Goal: Task Accomplishment & Management: Manage account settings

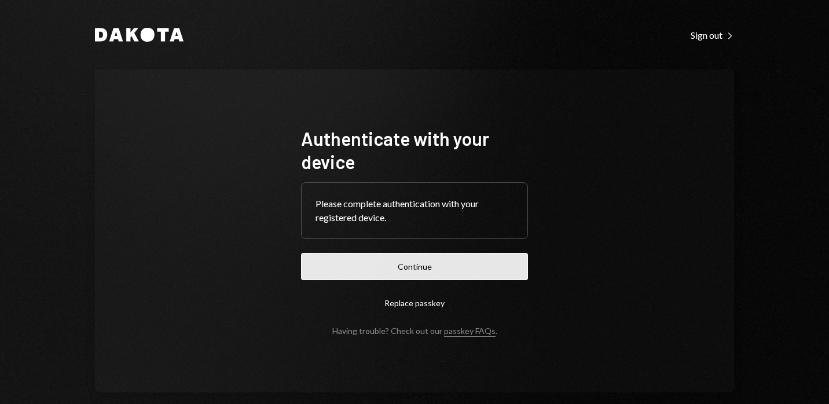
click at [403, 273] on button "Continue" at bounding box center [414, 266] width 227 height 27
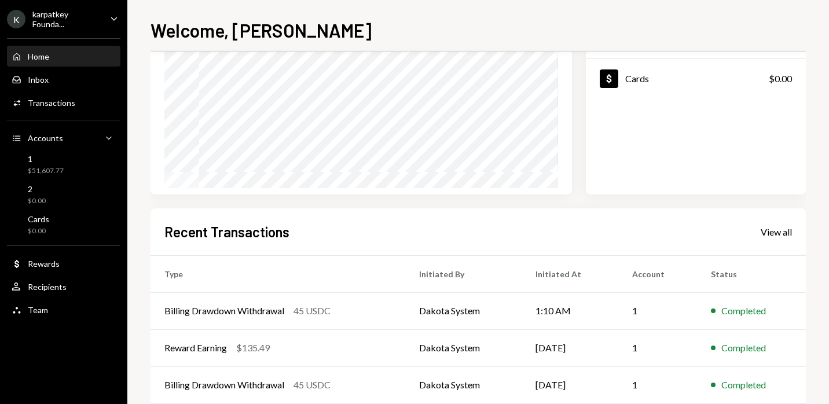
scroll to position [238, 0]
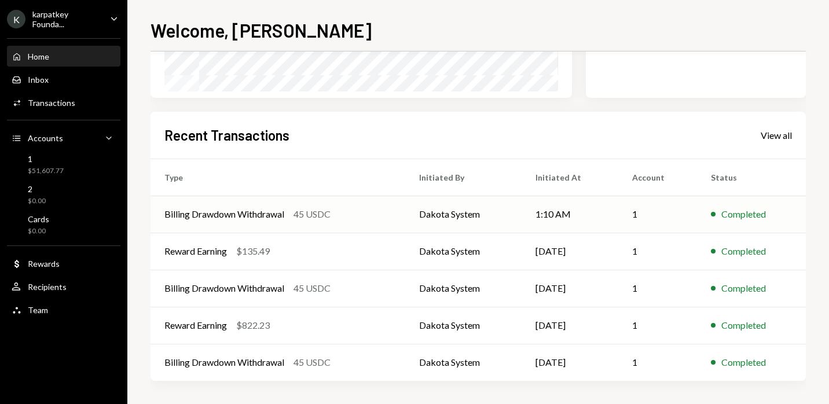
click at [330, 220] on div "45 USDC" at bounding box center [311, 214] width 37 height 14
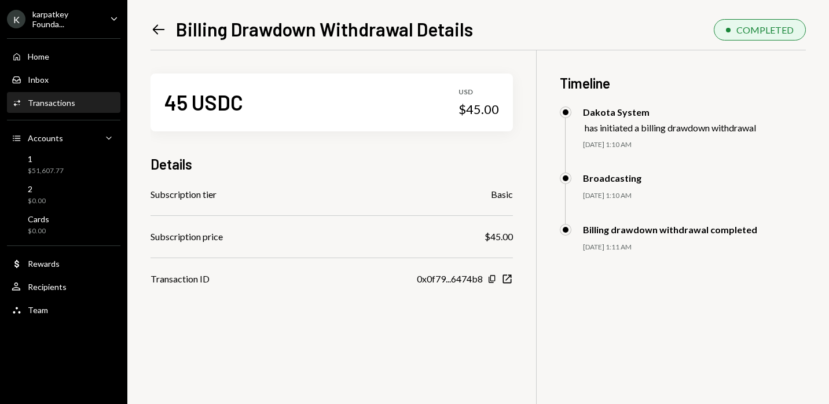
click at [155, 25] on icon "Left Arrow" at bounding box center [158, 29] width 16 height 16
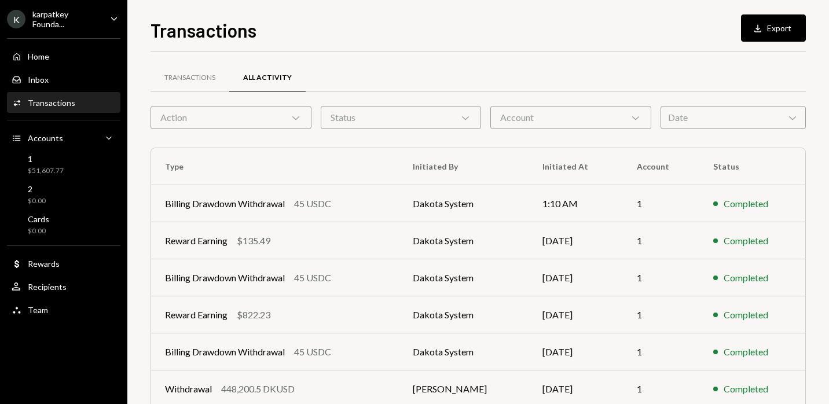
click at [297, 120] on icon "Chevron Down" at bounding box center [296, 118] width 12 height 12
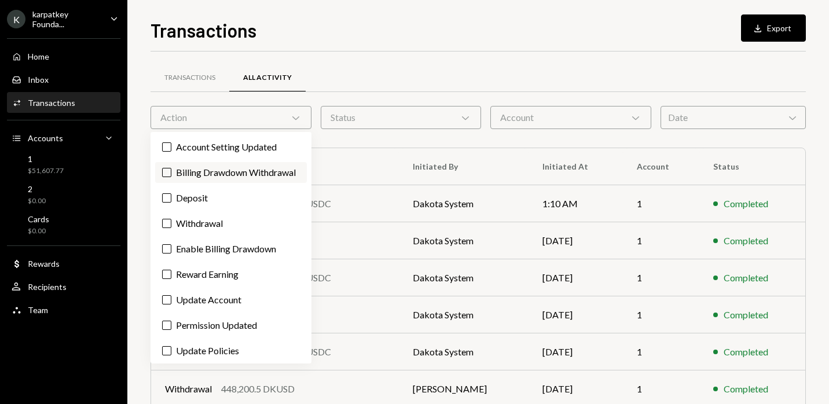
click at [240, 181] on label "Billing Drawdown Withdrawal" at bounding box center [231, 172] width 152 height 21
click at [171, 177] on button "Billing Drawdown Withdrawal" at bounding box center [166, 172] width 9 height 9
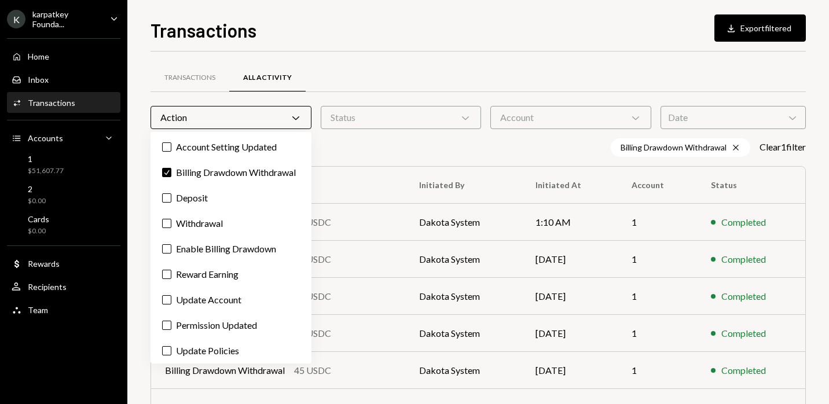
click at [516, 159] on div "Transactions All Activity Action Chevron Down Status Chevron Down Account Chevr…" at bounding box center [477, 260] width 655 height 380
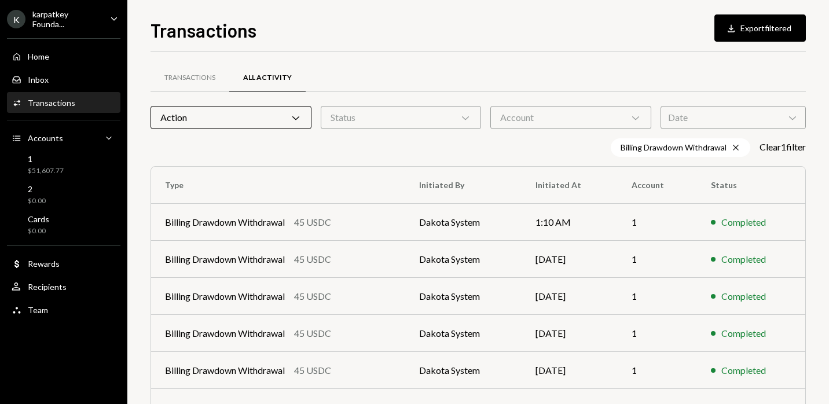
click at [390, 127] on div "Status Chevron Down" at bounding box center [401, 117] width 161 height 23
click at [388, 145] on label "Completed" at bounding box center [401, 147] width 152 height 21
click at [341, 145] on button "Completed" at bounding box center [336, 146] width 9 height 9
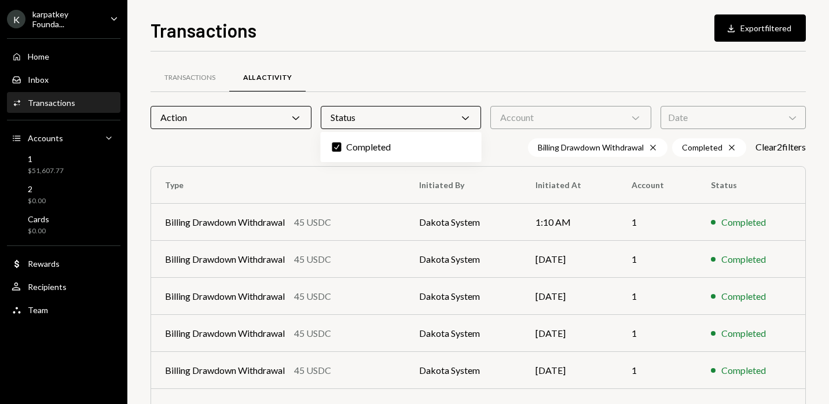
click at [690, 114] on div "Date Chevron Down" at bounding box center [732, 117] width 145 height 23
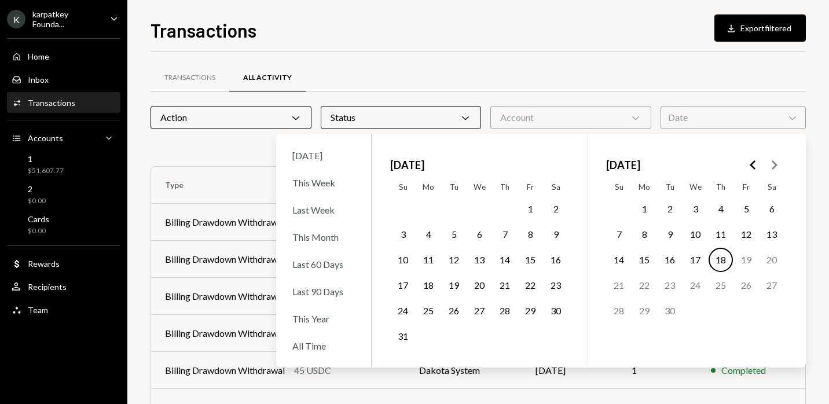
click at [720, 255] on button "18" at bounding box center [720, 260] width 24 height 24
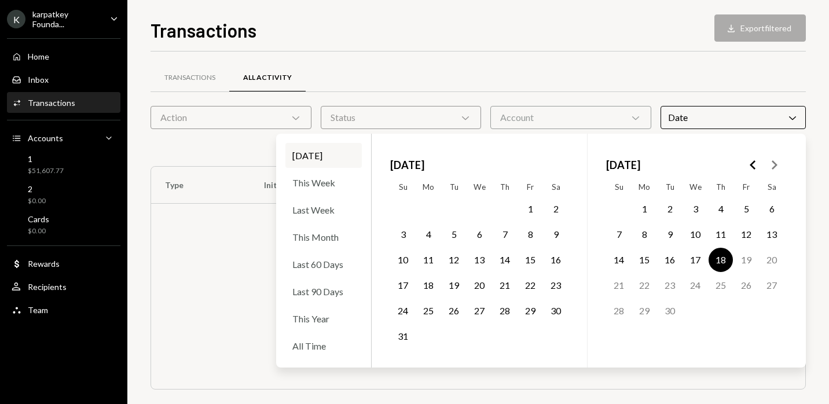
click at [226, 153] on div "Billing Drawdown Withdrawal Cross Completed Cross [DATE] Cross Clear 3 filter s" at bounding box center [477, 147] width 655 height 19
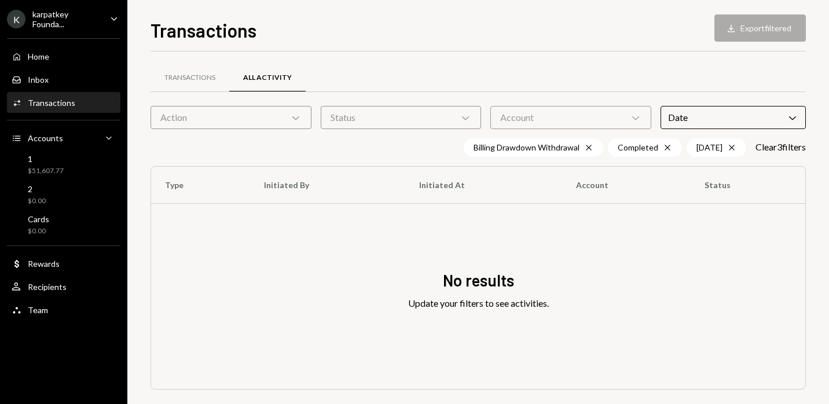
click at [739, 117] on div "Date Chevron Down" at bounding box center [732, 117] width 145 height 23
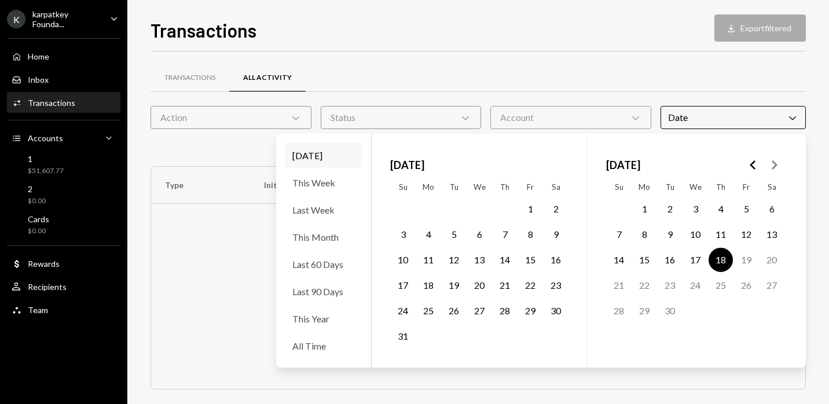
click at [697, 256] on button "17" at bounding box center [695, 260] width 24 height 24
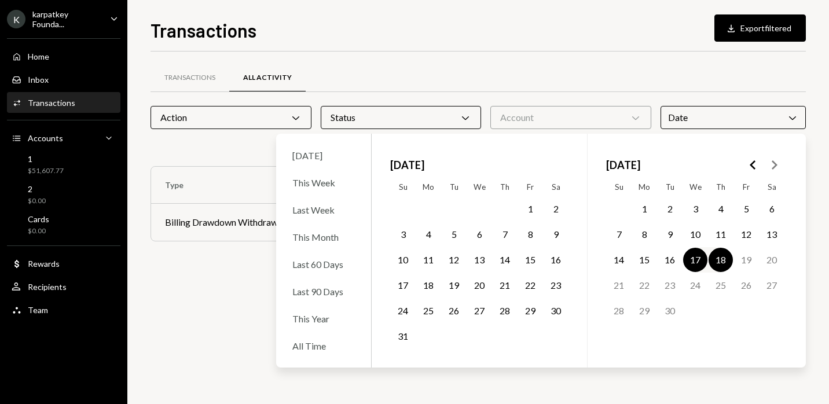
click at [258, 138] on div "Billing Drawdown Withdrawal Cross Completed Cross [DATE] - [DATE] Cross Clear 3…" at bounding box center [477, 147] width 655 height 19
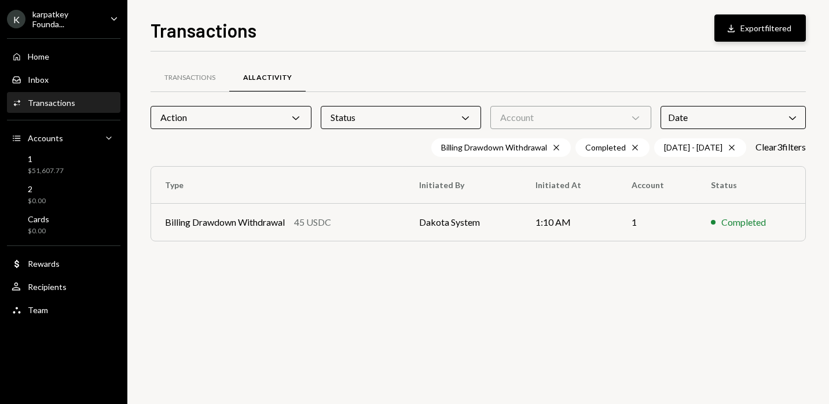
click at [756, 33] on button "Download Export filtered" at bounding box center [759, 27] width 91 height 27
click at [47, 62] on div "Home Home" at bounding box center [64, 57] width 104 height 20
